Goal: Transaction & Acquisition: Purchase product/service

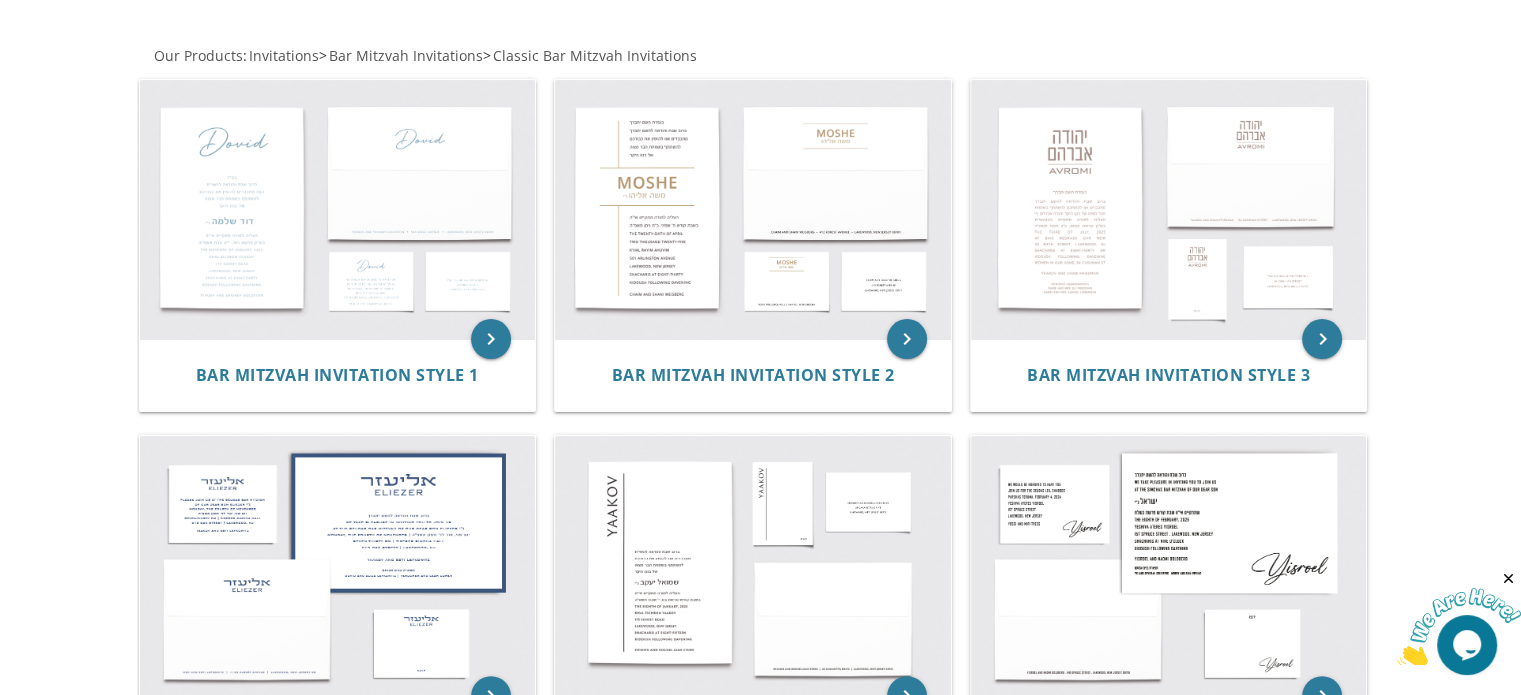
scroll to position [364, 0]
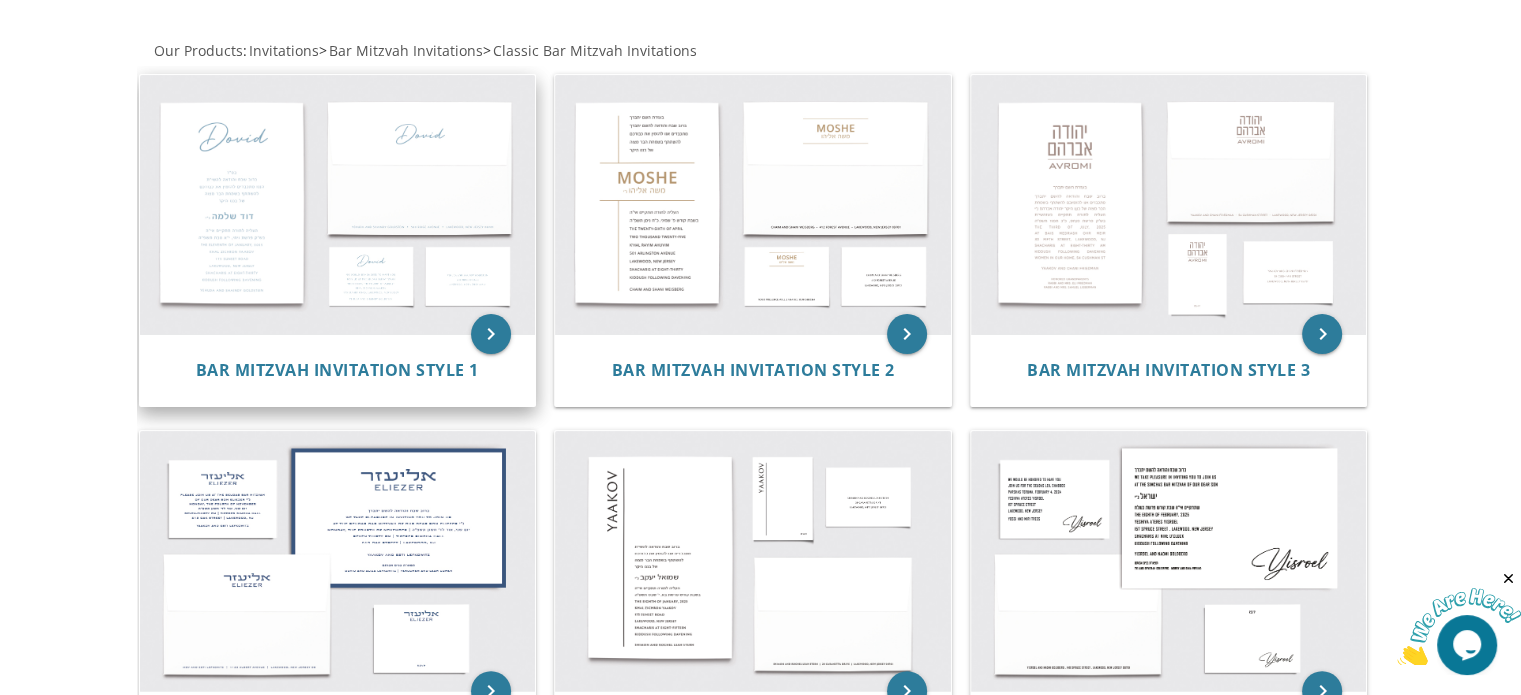
click at [373, 291] on img at bounding box center [338, 205] width 396 height 260
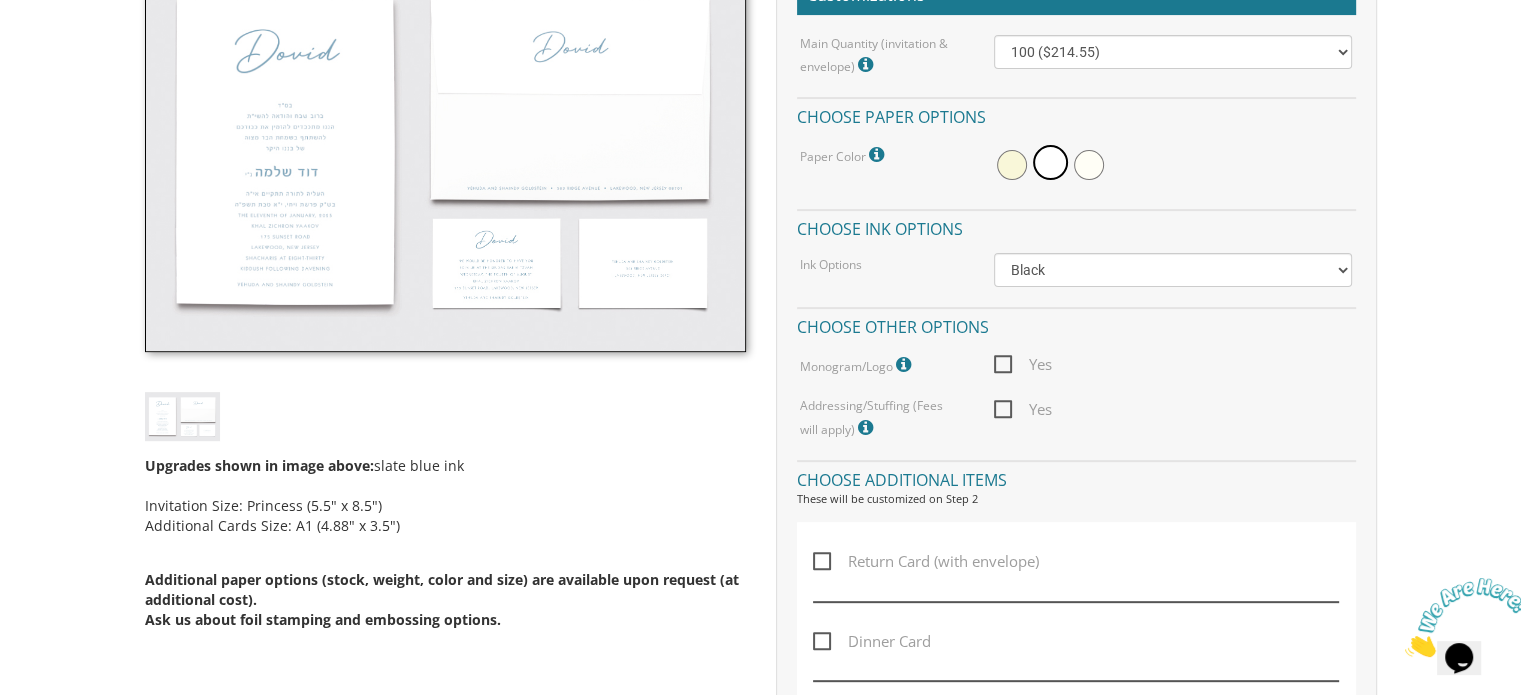
scroll to position [630, 0]
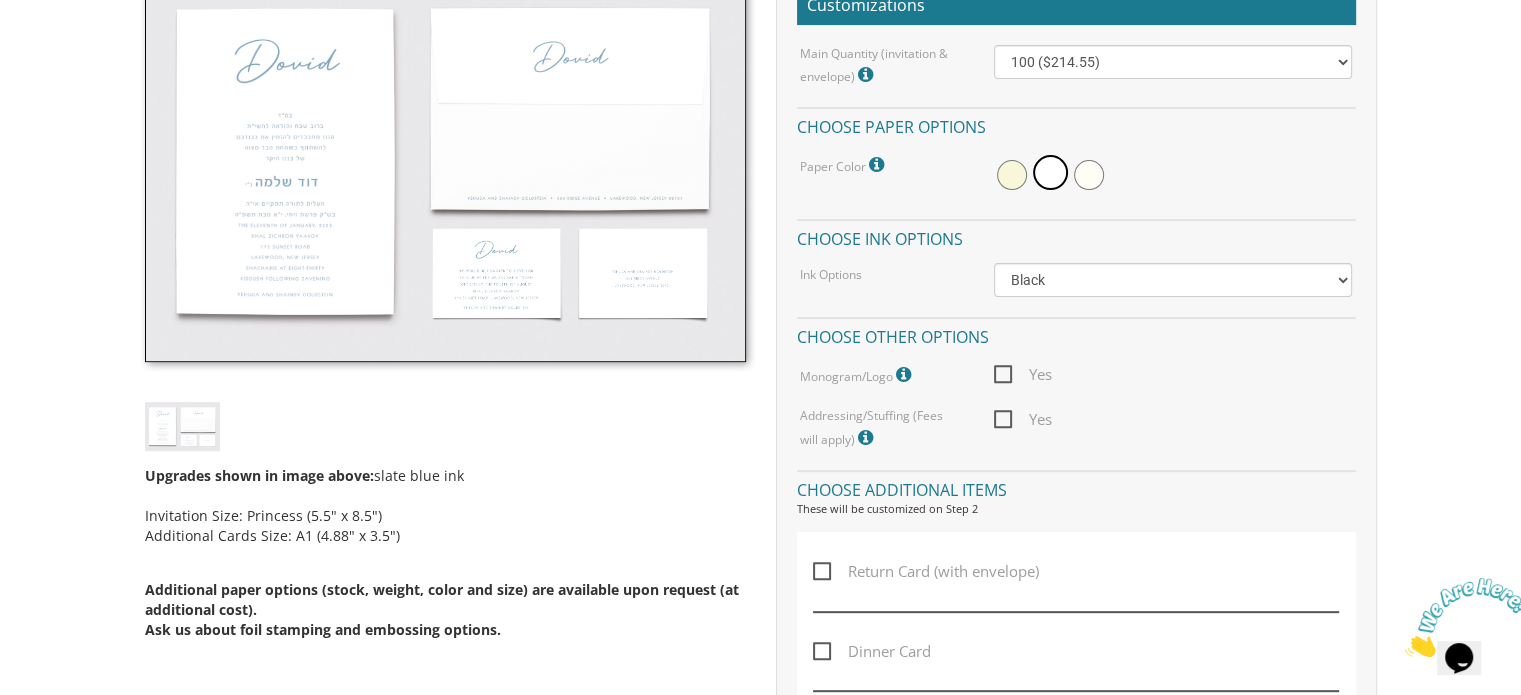
click at [512, 303] on img at bounding box center [445, 164] width 601 height 396
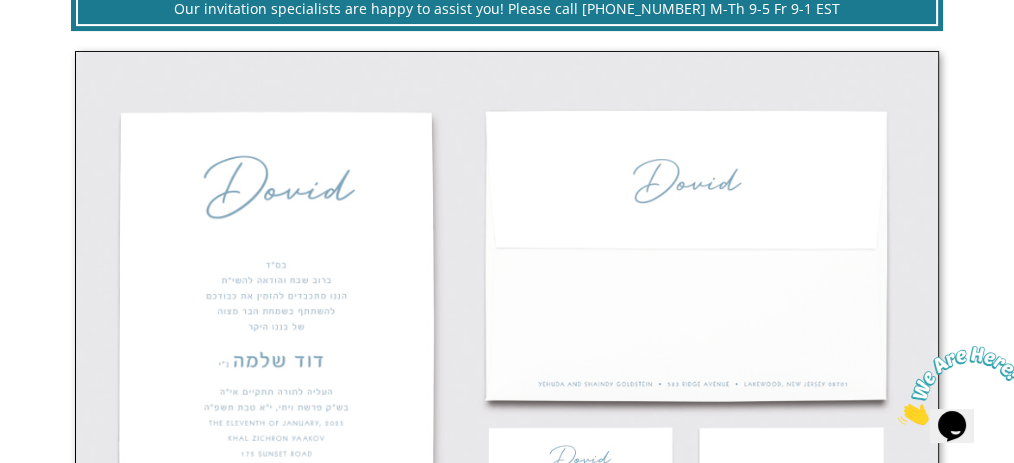
drag, startPoint x: 1382, startPoint y: 0, endPoint x: 553, endPoint y: 290, distance: 878.1
click at [553, 290] on img at bounding box center [506, 335] width 863 height 568
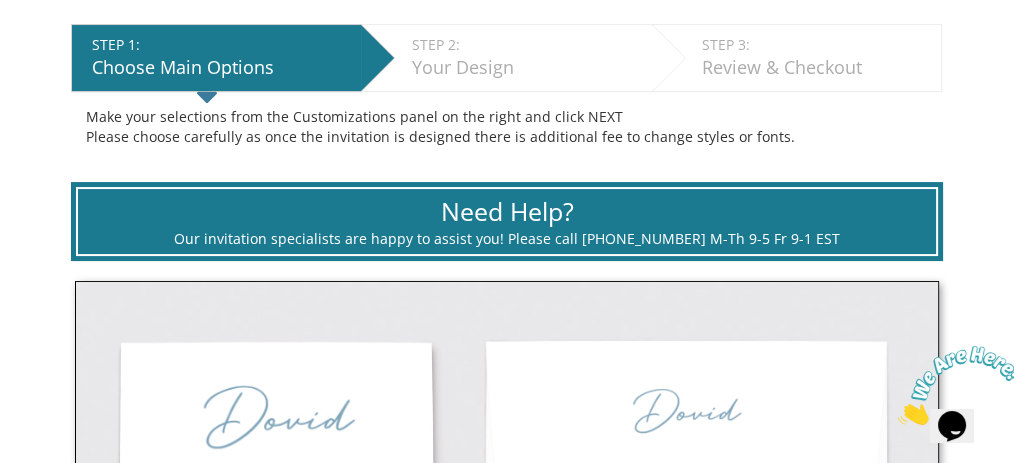
scroll to position [396, 0]
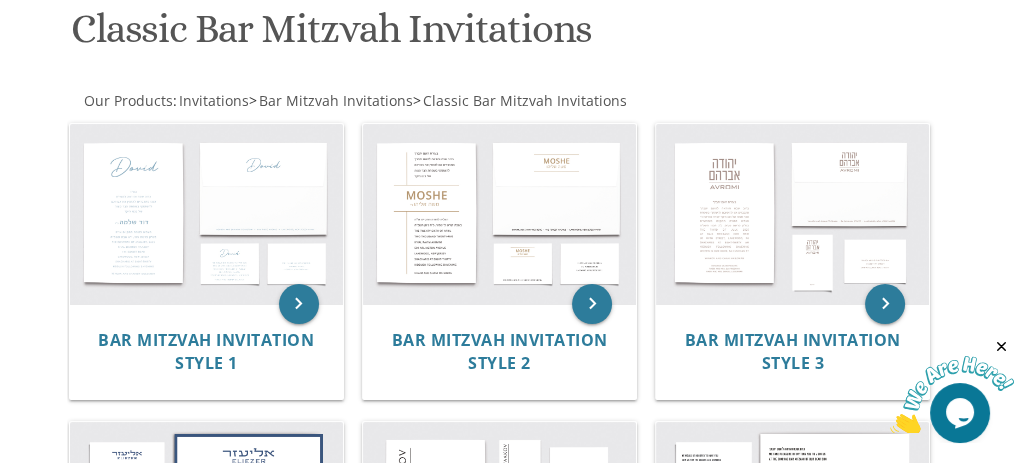
scroll to position [322, 0]
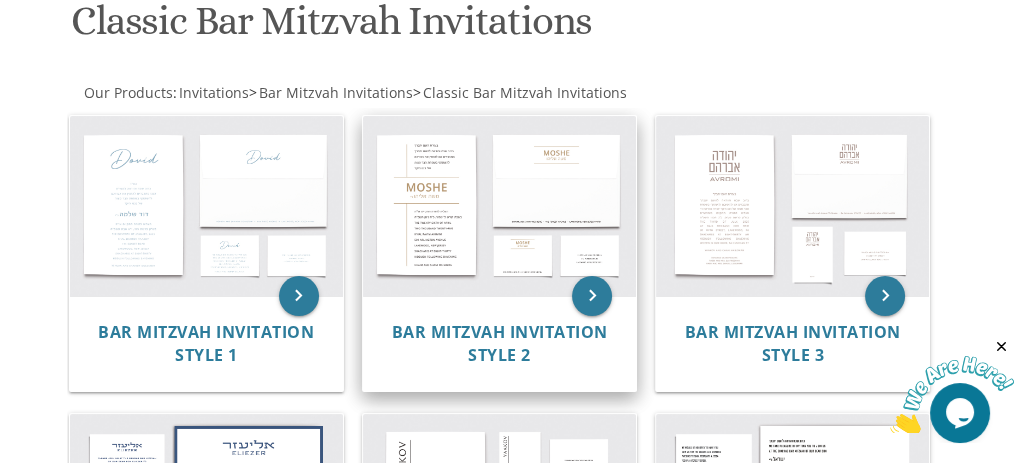
click at [466, 224] on img at bounding box center [499, 206] width 273 height 180
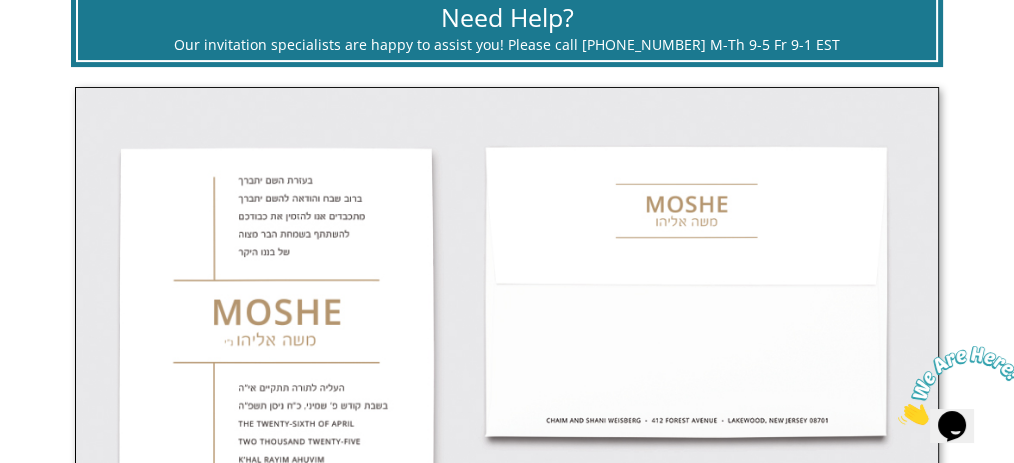
scroll to position [589, 0]
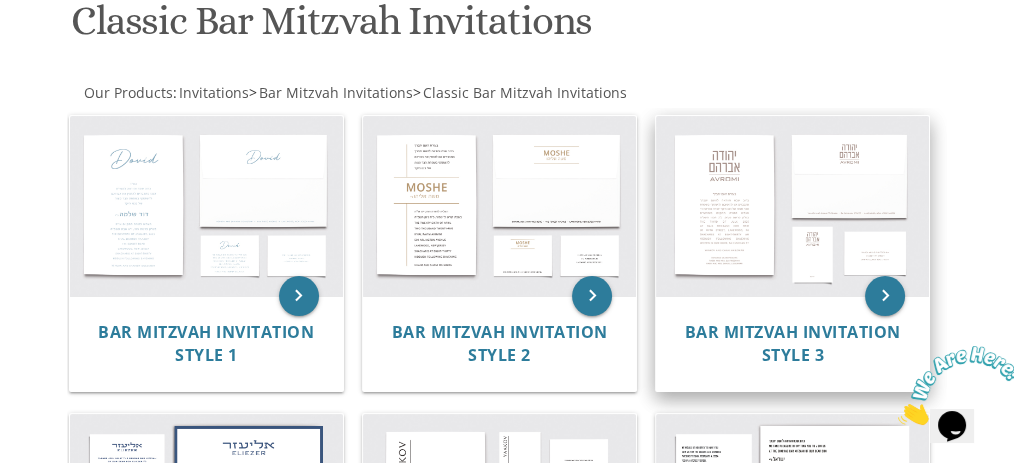
click at [741, 180] on img at bounding box center [792, 206] width 273 height 180
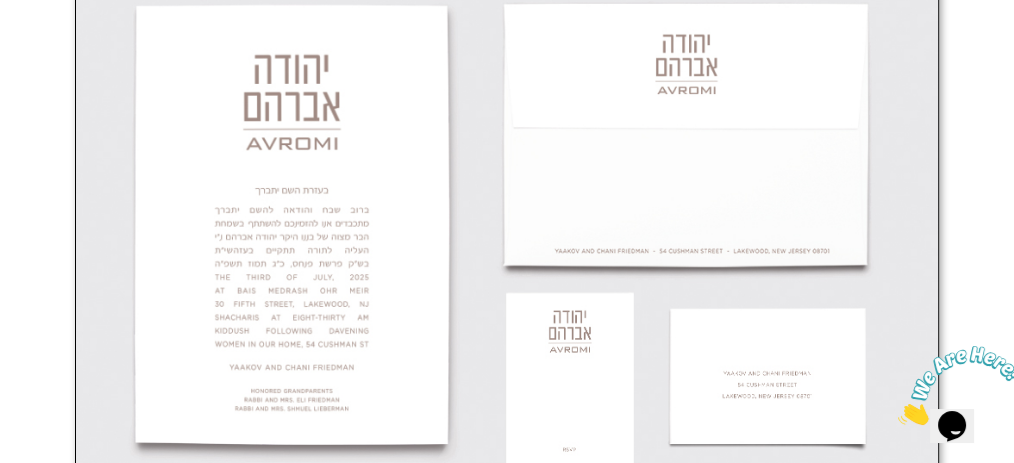
scroll to position [733, 0]
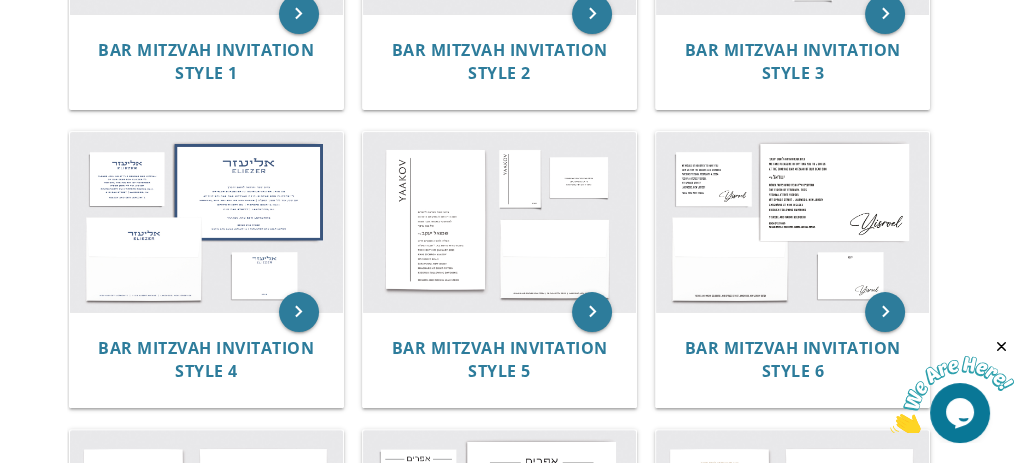
scroll to position [608, 0]
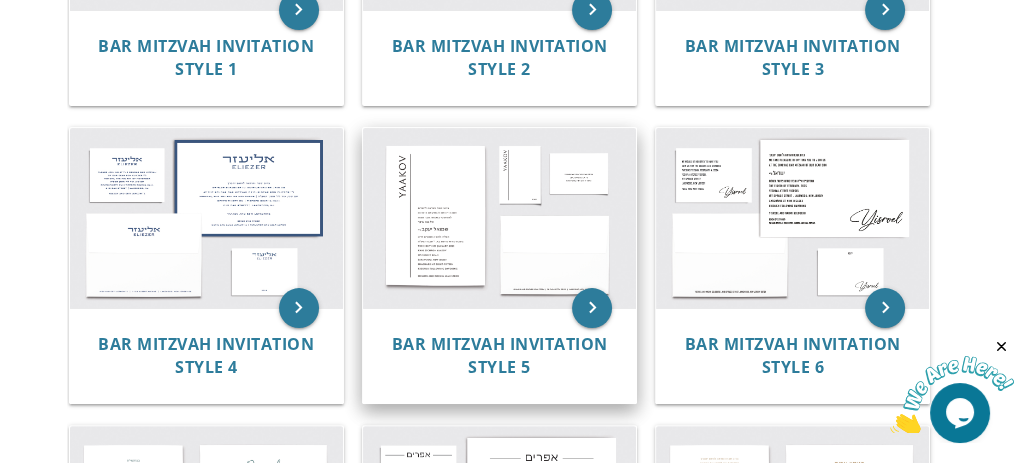
drag, startPoint x: 240, startPoint y: 212, endPoint x: 489, endPoint y: 164, distance: 253.5
click at [240, 212] on img at bounding box center [206, 218] width 273 height 180
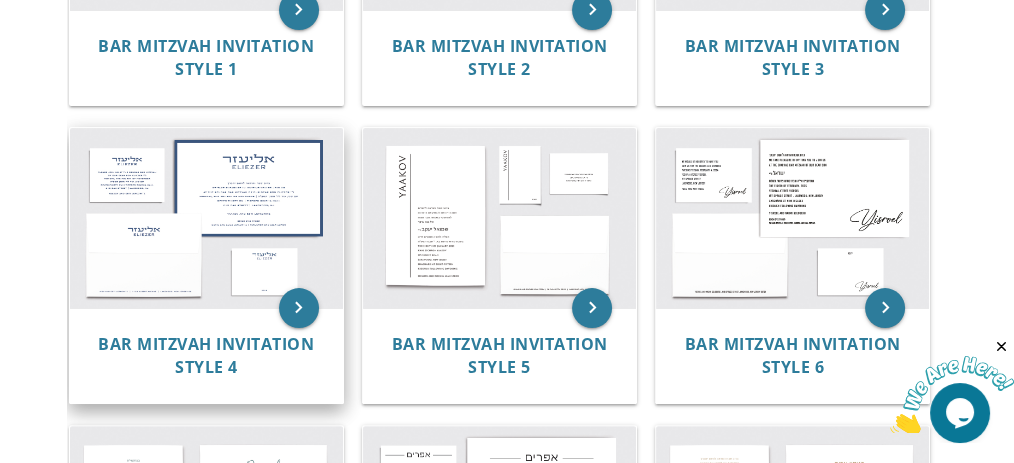
click at [137, 176] on img at bounding box center [206, 218] width 273 height 180
click at [200, 179] on img at bounding box center [206, 218] width 273 height 180
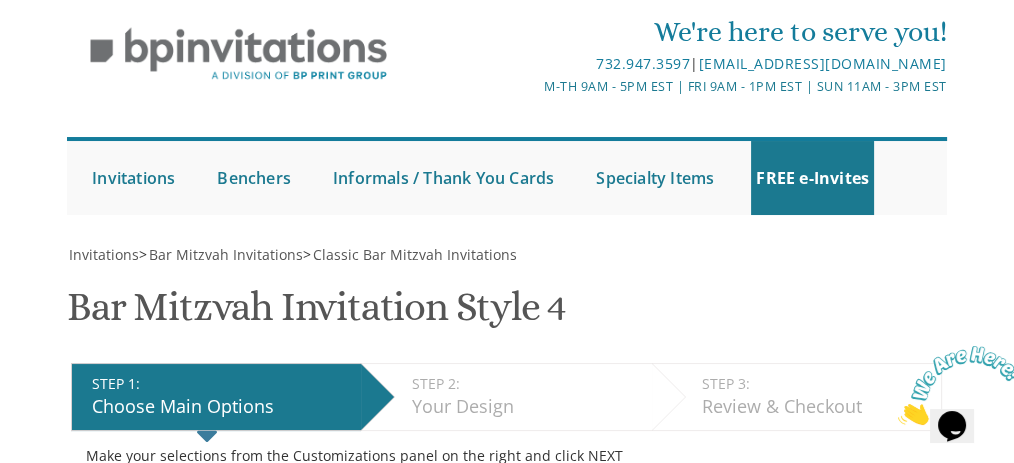
scroll to position [26, 0]
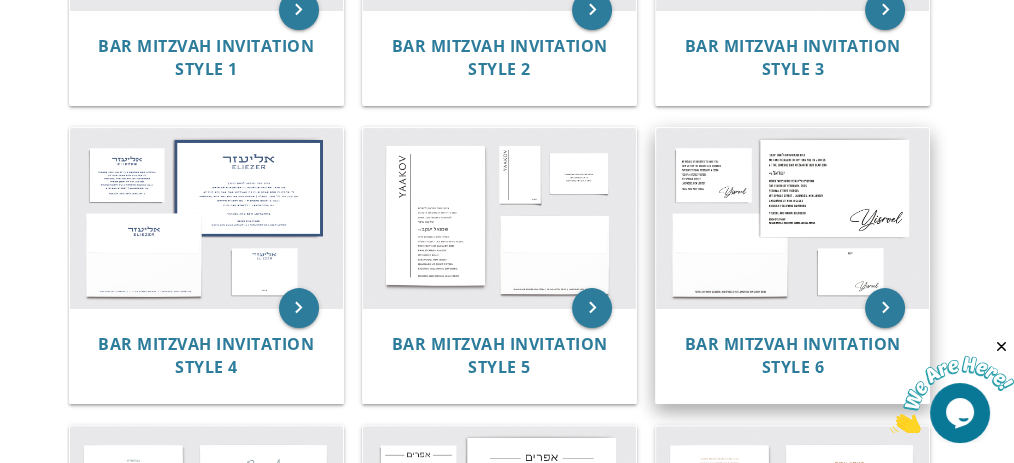
click at [748, 240] on img at bounding box center [792, 218] width 273 height 180
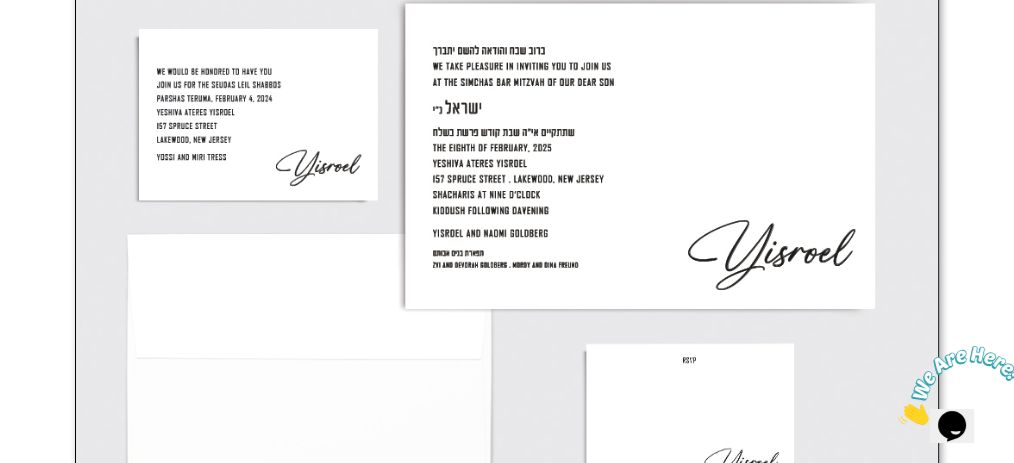
scroll to position [712, 0]
